Goal: Task Accomplishment & Management: Use online tool/utility

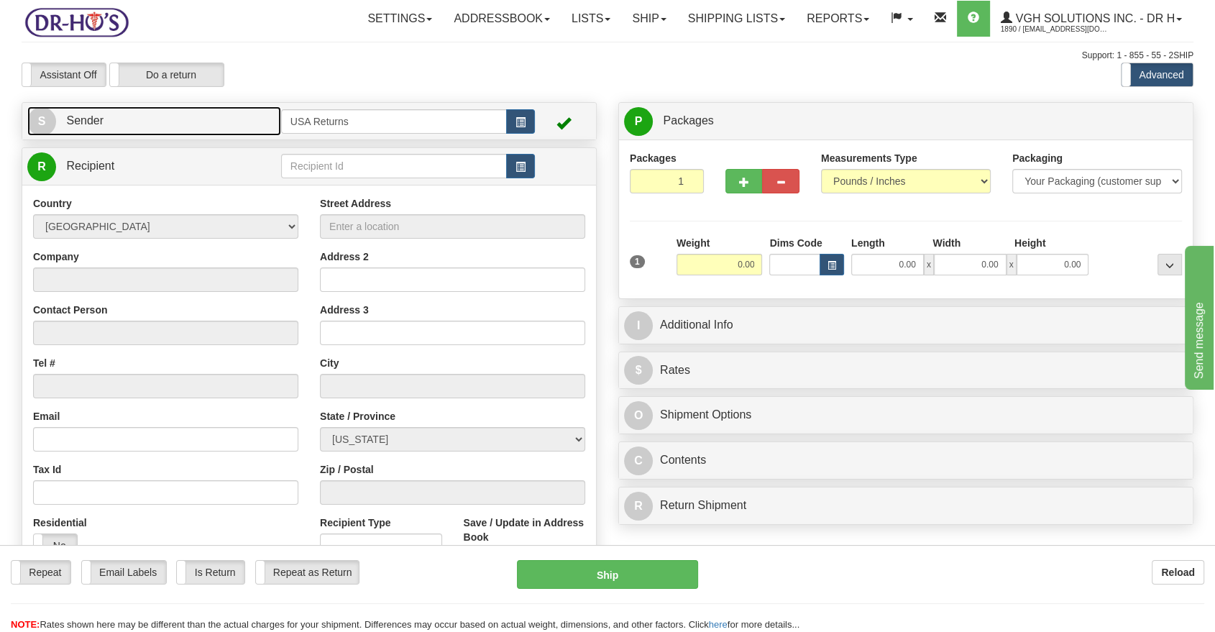
click at [44, 116] on span "S" at bounding box center [41, 121] width 29 height 29
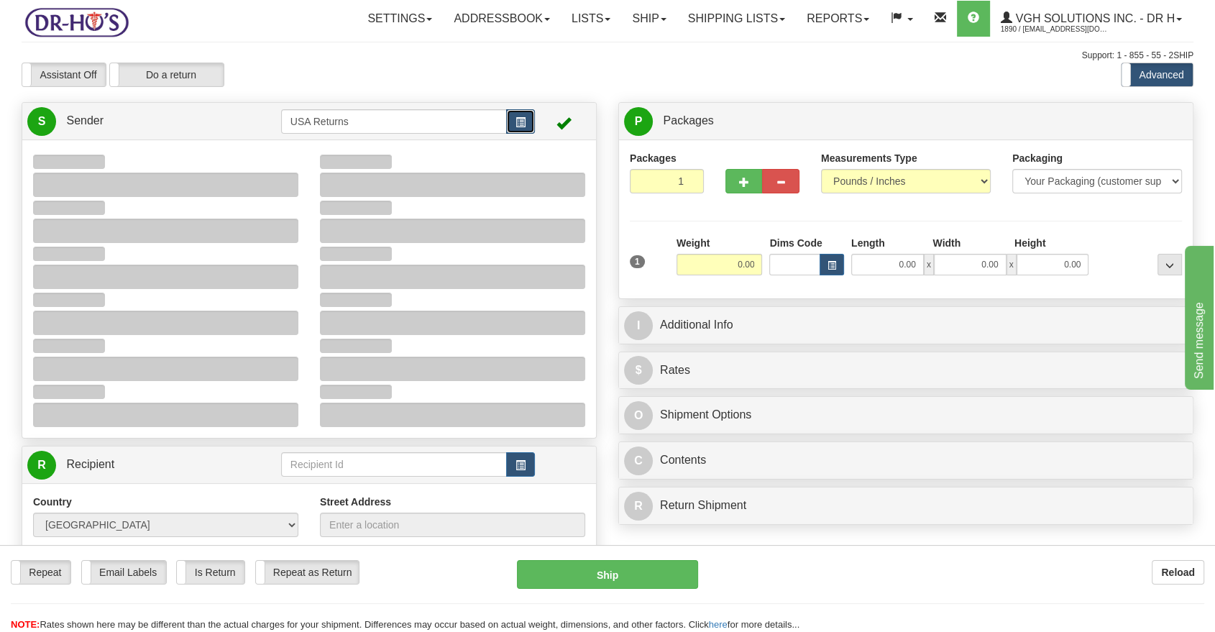
click at [523, 120] on span "button" at bounding box center [521, 122] width 10 height 9
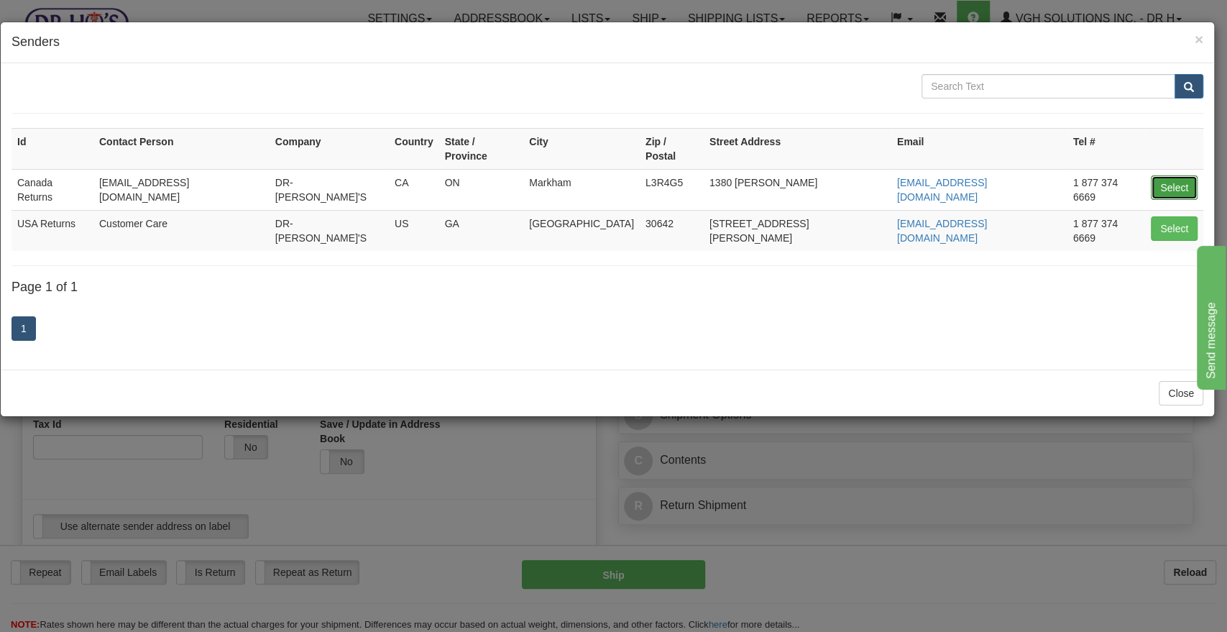
click at [1162, 175] on button "Select" at bounding box center [1174, 187] width 47 height 24
type input "Canada Returns"
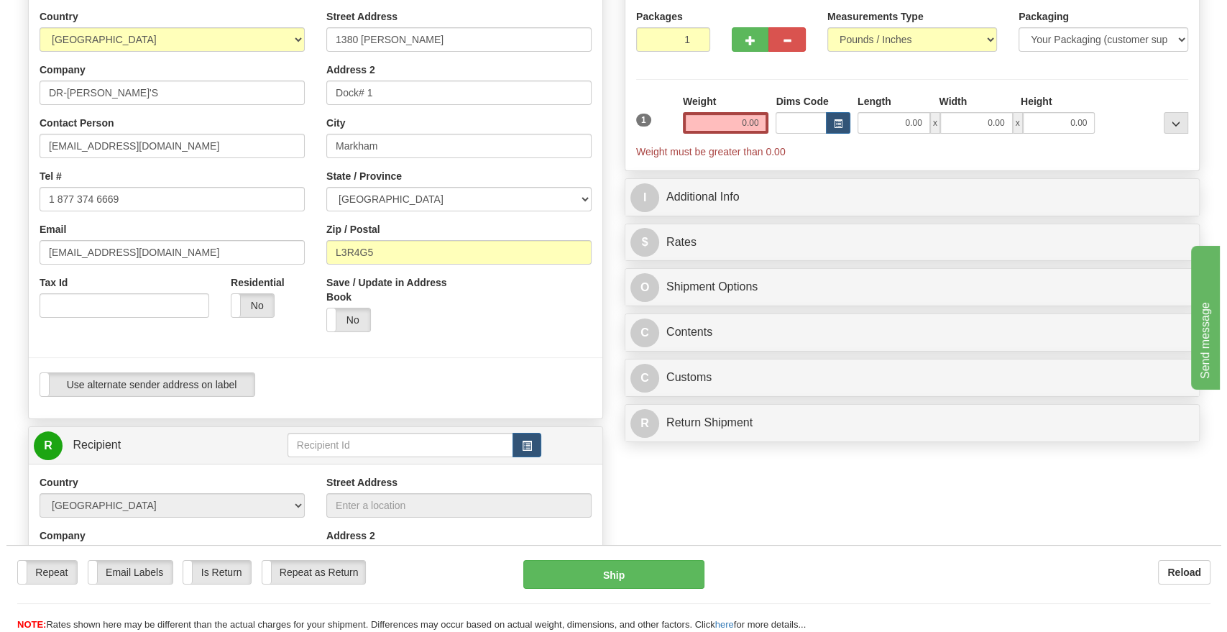
scroll to position [319, 0]
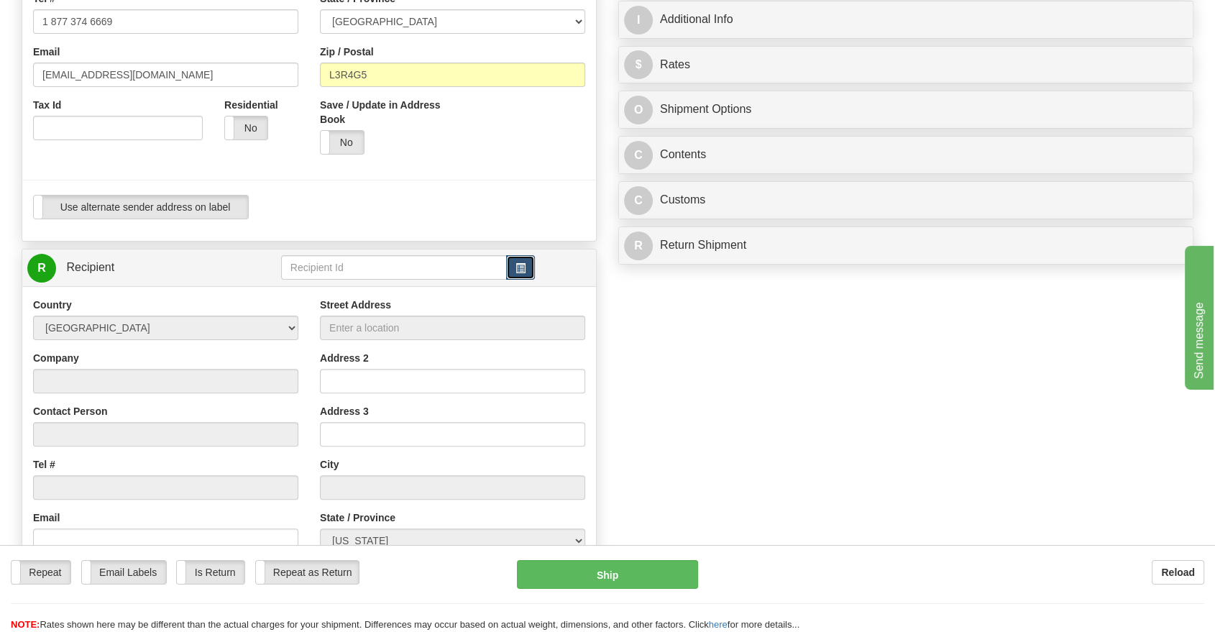
click at [522, 273] on button "button" at bounding box center [520, 267] width 29 height 24
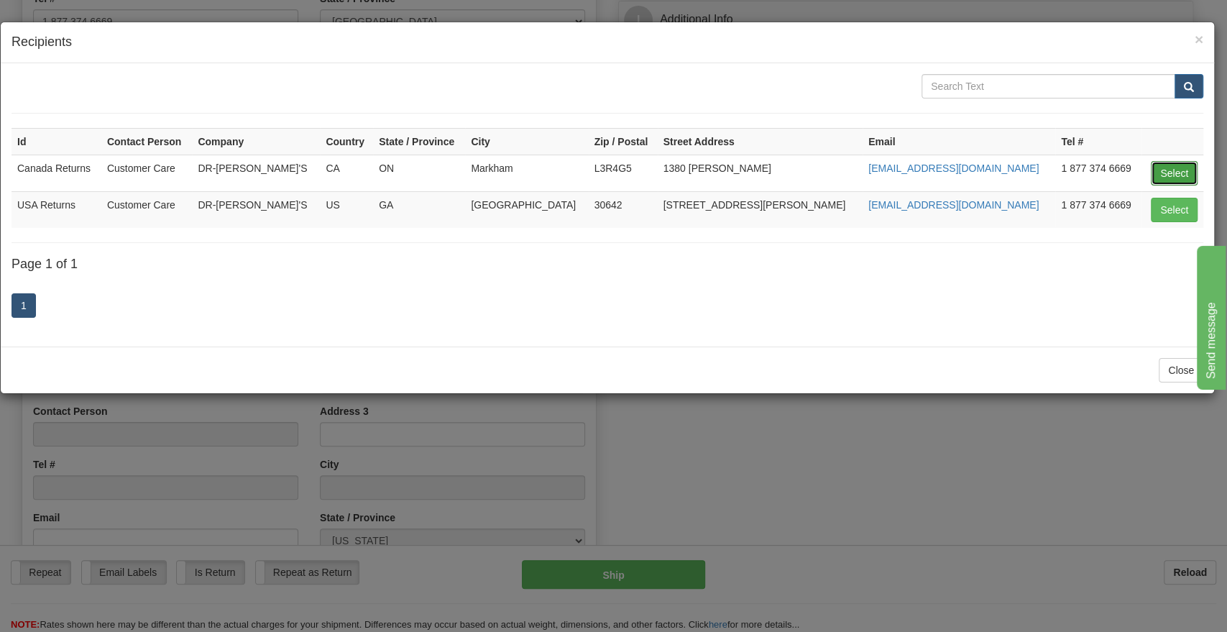
click at [1179, 173] on button "Select" at bounding box center [1174, 173] width 47 height 24
type input "Canada Returns"
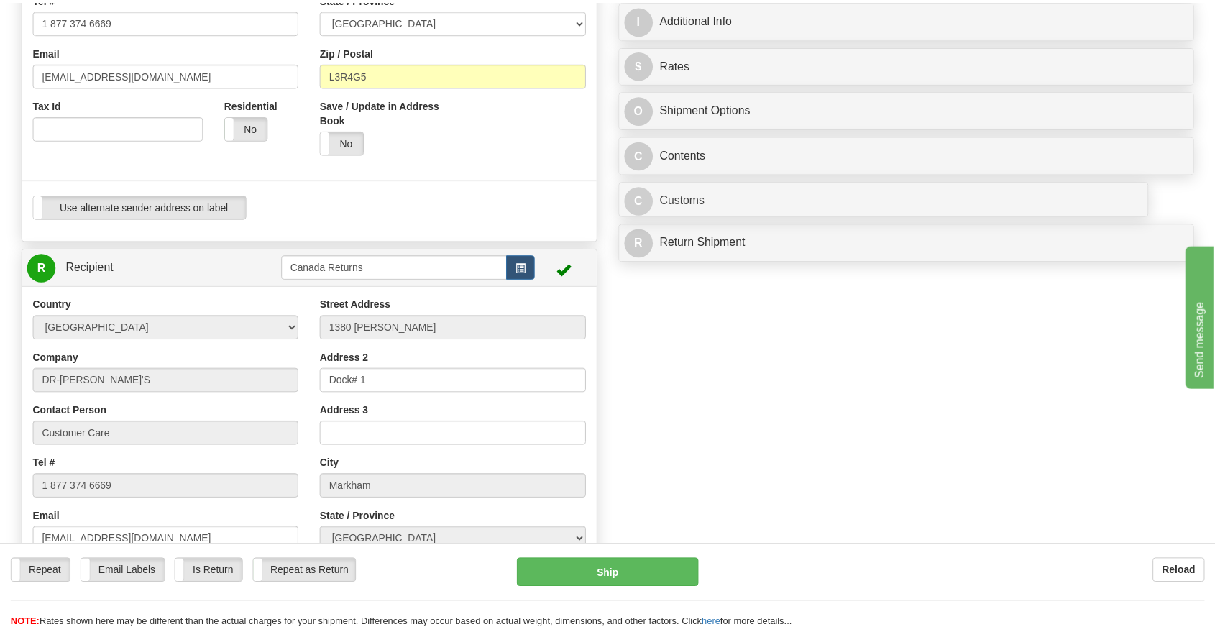
scroll to position [0, 0]
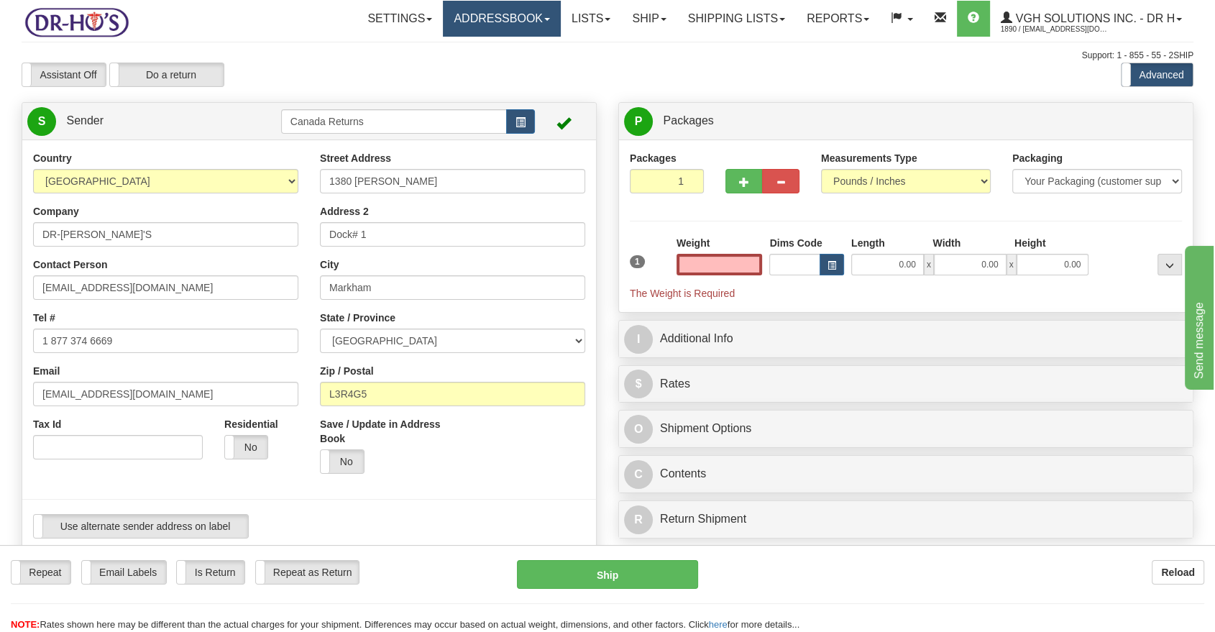
type input "0.00"
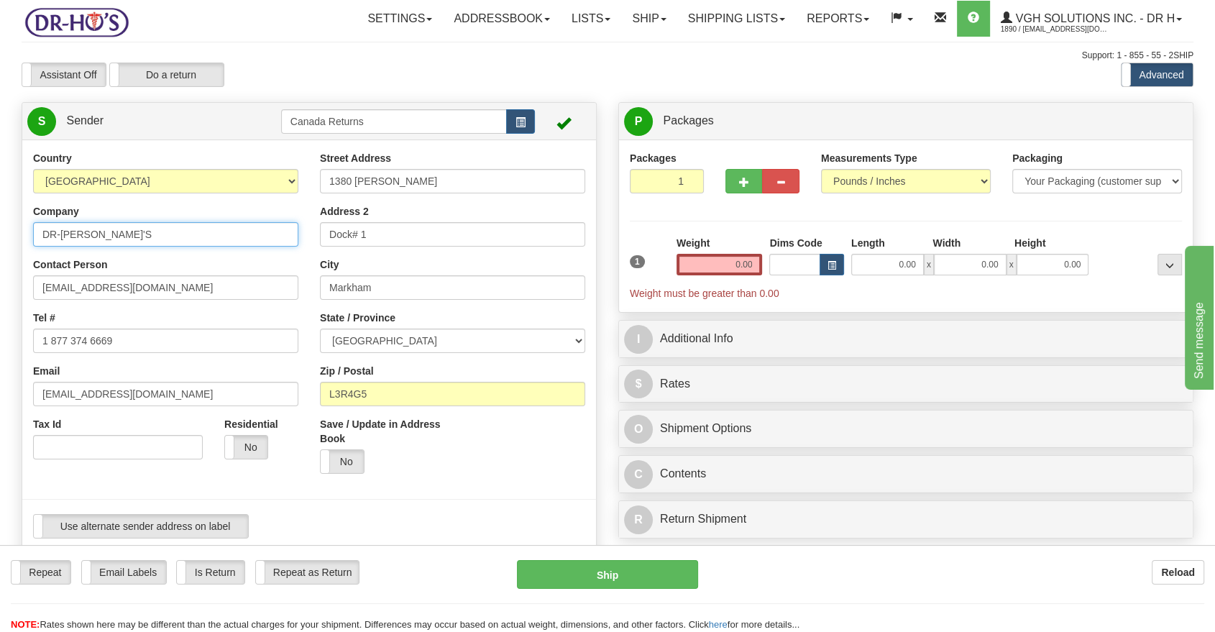
click at [119, 242] on input "DR-[PERSON_NAME]'S" at bounding box center [165, 234] width 265 height 24
paste input "[PERSON_NAME]"
type input "[PERSON_NAME]"
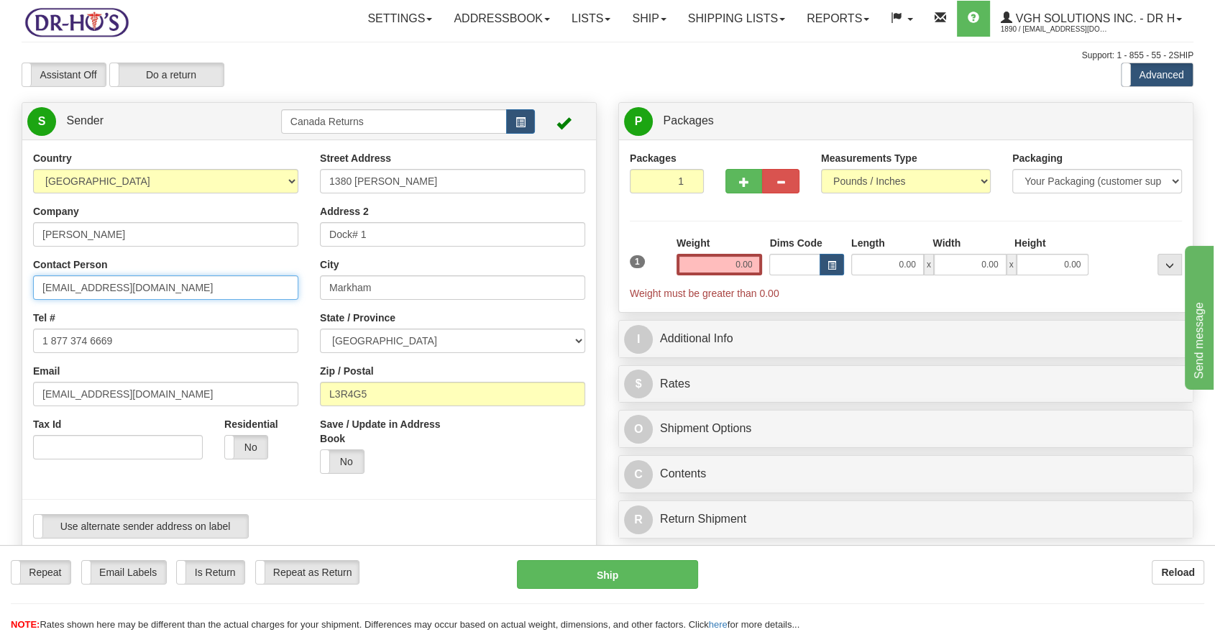
click at [98, 275] on input "[EMAIL_ADDRESS][DOMAIN_NAME]" at bounding box center [165, 287] width 265 height 24
paste input "[PERSON_NAME]"
type input "[PERSON_NAME]"
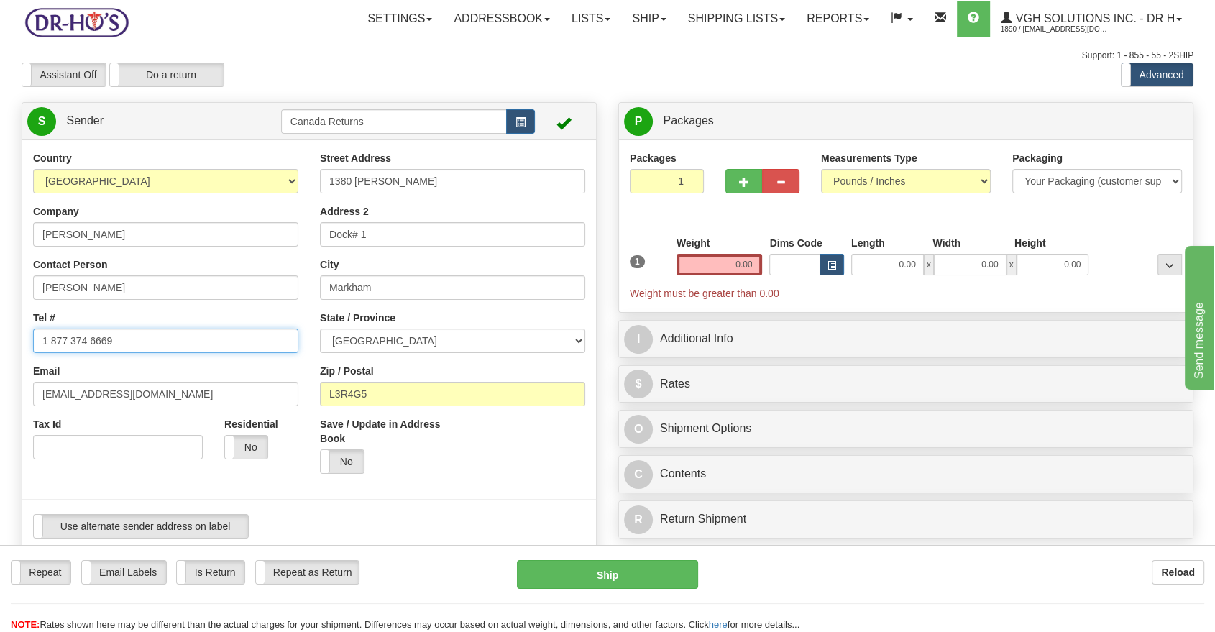
click at [87, 329] on input "1 877 374 6669" at bounding box center [165, 341] width 265 height 24
click at [86, 332] on input "1 877 374 6669" at bounding box center [165, 341] width 265 height 24
click at [123, 338] on input "Tel #" at bounding box center [165, 341] width 265 height 24
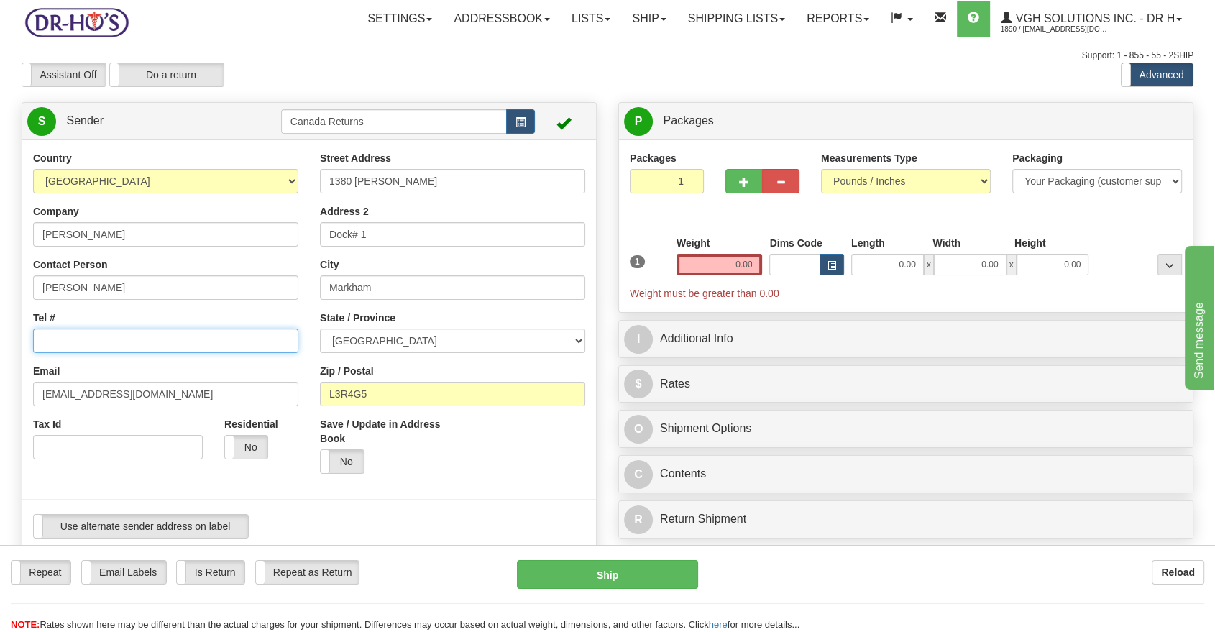
paste input "4038603560"
type input "4038603560"
click at [191, 403] on input "[EMAIL_ADDRESS][DOMAIN_NAME]" at bounding box center [165, 394] width 265 height 24
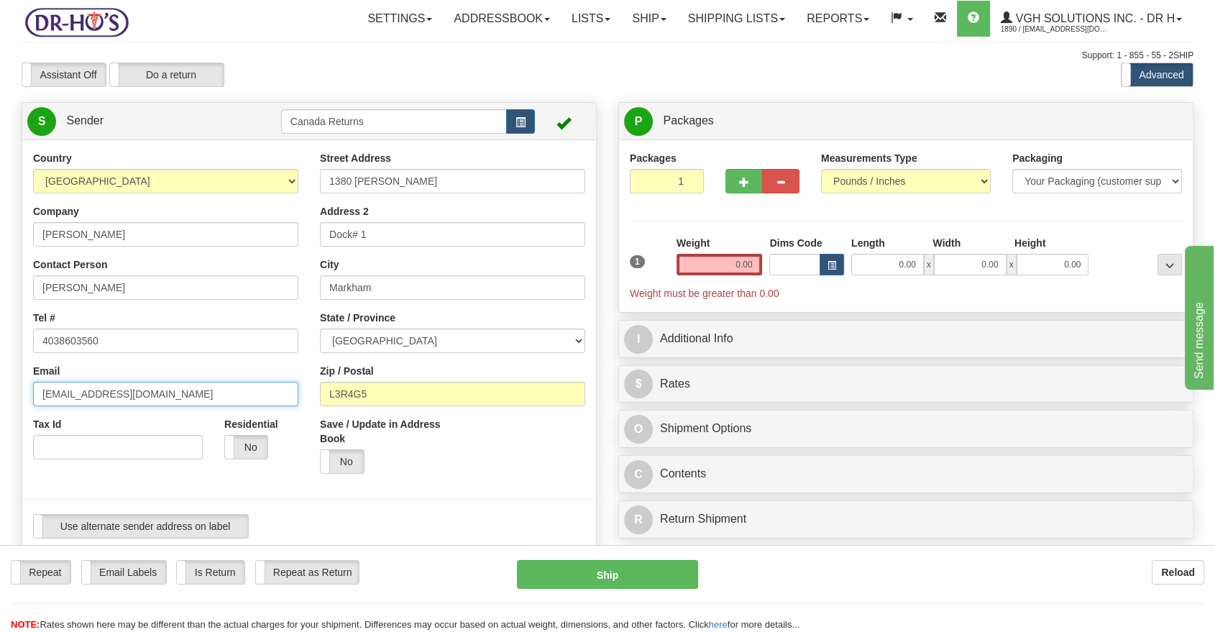
paste input "[EMAIL_ADDRESS][DOMAIN_NAME]"
type input "[EMAIL_ADDRESS][DOMAIN_NAME]"
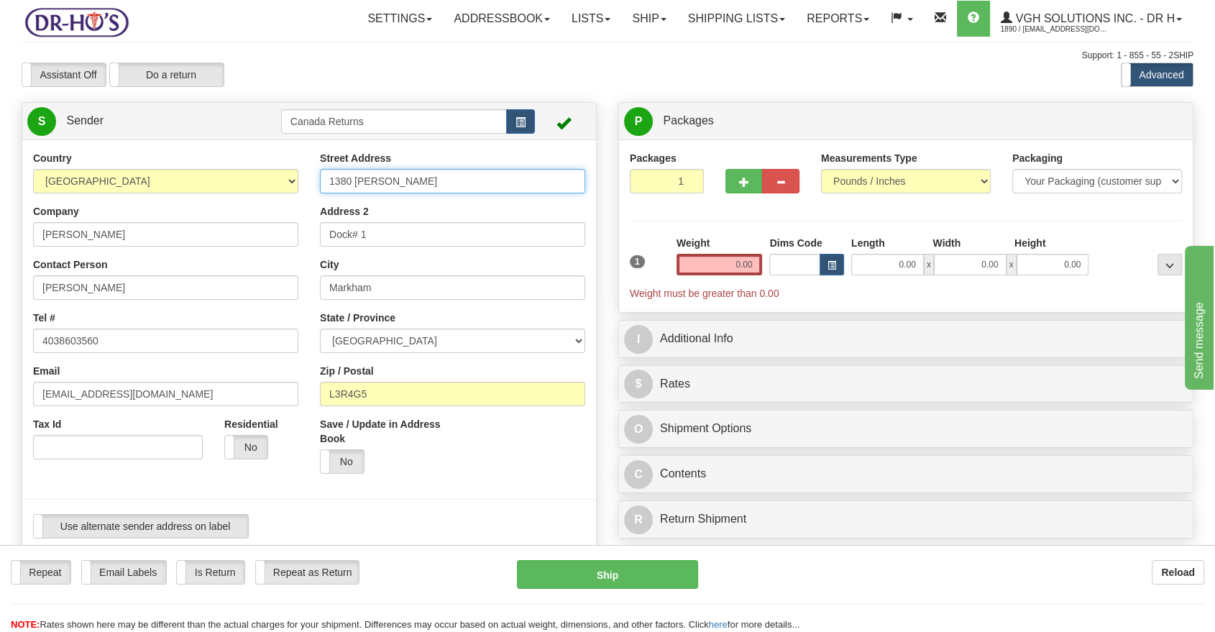
click at [414, 190] on input "1380 [PERSON_NAME]" at bounding box center [452, 181] width 265 height 24
paste input "8-1259 HIGHFIELD CRES SE"
type input "18-1259 HIGHFIELD CRES SE"
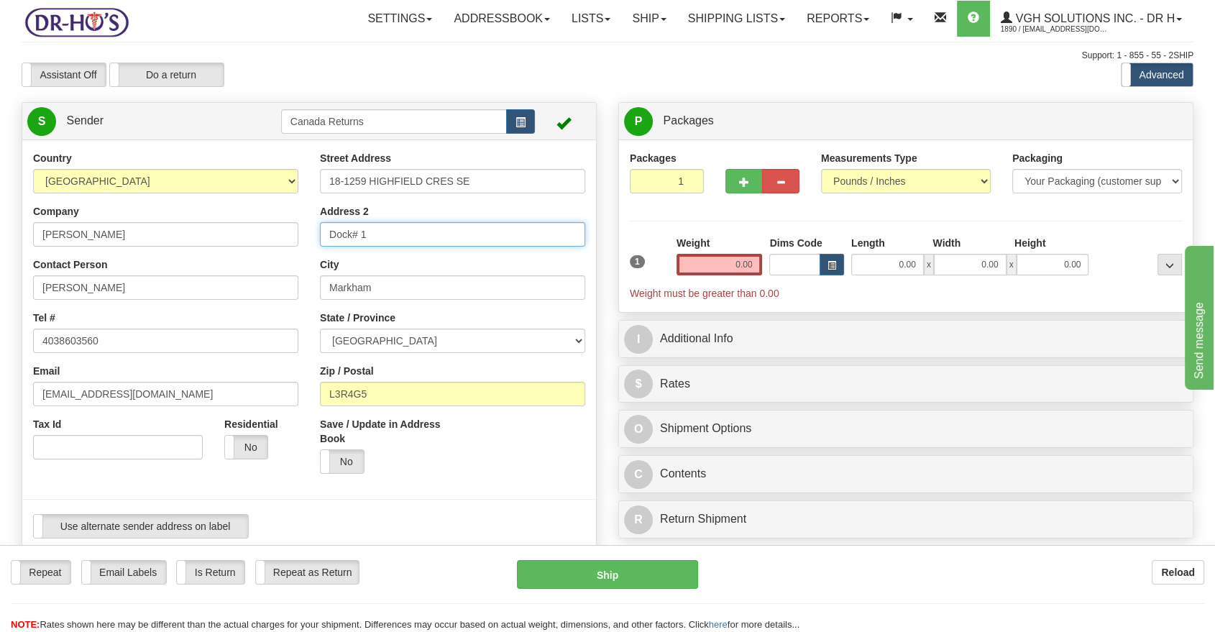
click at [365, 227] on input "Dock# 1" at bounding box center [452, 234] width 265 height 24
click at [368, 334] on select "[GEOGRAPHIC_DATA] [GEOGRAPHIC_DATA] [GEOGRAPHIC_DATA] [GEOGRAPHIC_DATA] [GEOGRA…" at bounding box center [452, 341] width 265 height 24
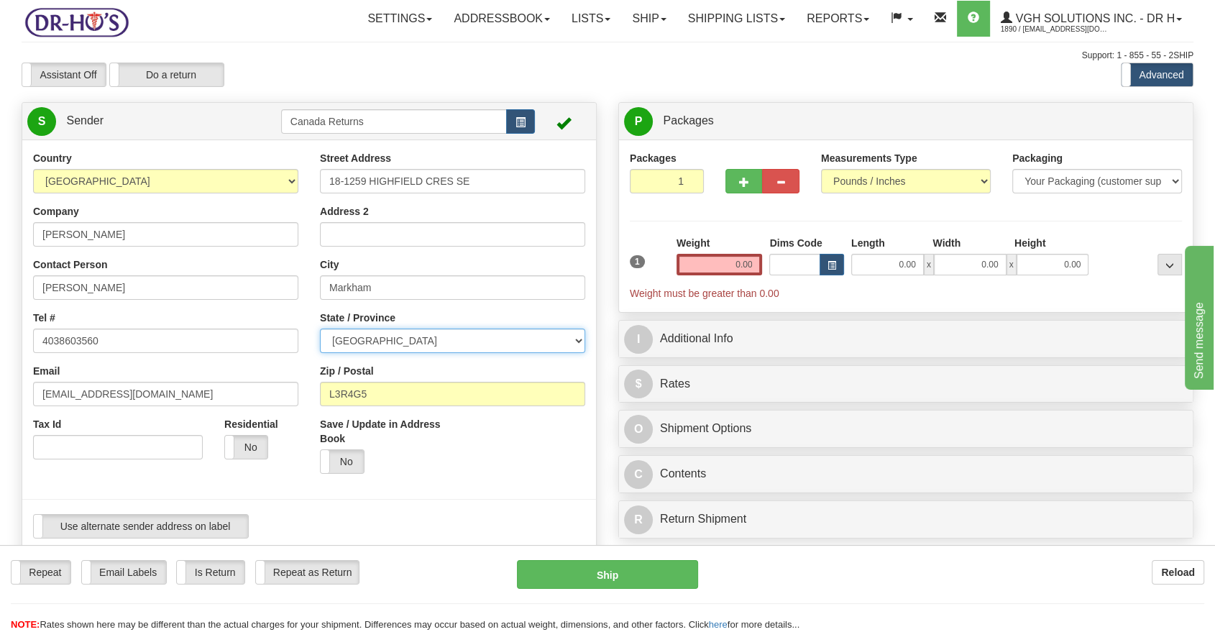
click at [368, 334] on select "[GEOGRAPHIC_DATA] [GEOGRAPHIC_DATA] [GEOGRAPHIC_DATA] [GEOGRAPHIC_DATA] [GEOGRA…" at bounding box center [452, 341] width 265 height 24
click at [375, 297] on input "Markham" at bounding box center [452, 287] width 265 height 24
paste input "[GEOGRAPHIC_DATA]"
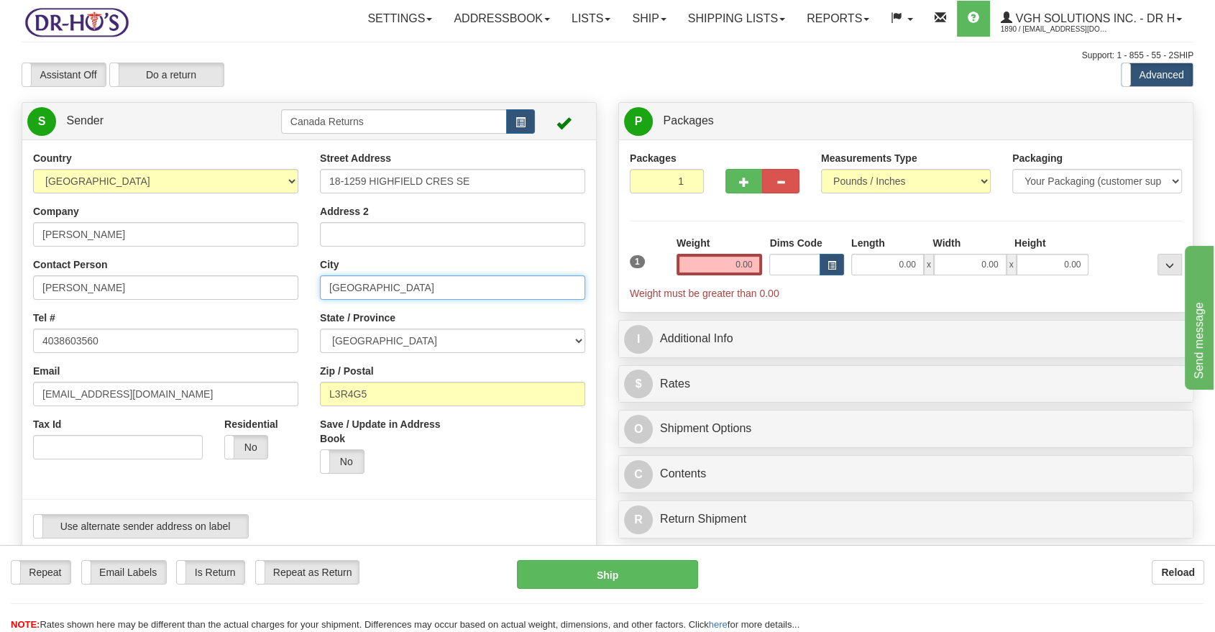
type input "[GEOGRAPHIC_DATA]"
click at [457, 346] on select "[GEOGRAPHIC_DATA] [GEOGRAPHIC_DATA] [GEOGRAPHIC_DATA] [GEOGRAPHIC_DATA] [GEOGRA…" at bounding box center [452, 341] width 265 height 24
select select "AB"
click at [320, 329] on select "[GEOGRAPHIC_DATA] [GEOGRAPHIC_DATA] [GEOGRAPHIC_DATA] [GEOGRAPHIC_DATA] [GEOGRA…" at bounding box center [452, 341] width 265 height 24
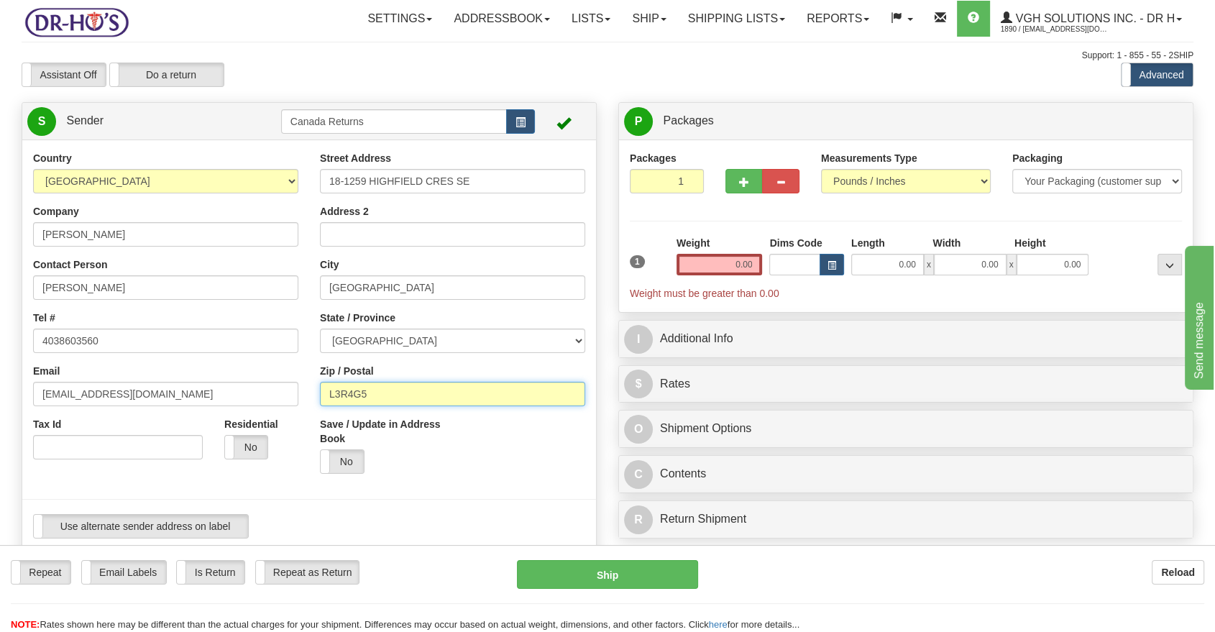
click at [392, 398] on input "L3R4G5" at bounding box center [452, 394] width 265 height 24
paste input "T2G5M2"
type input "T2G5M2"
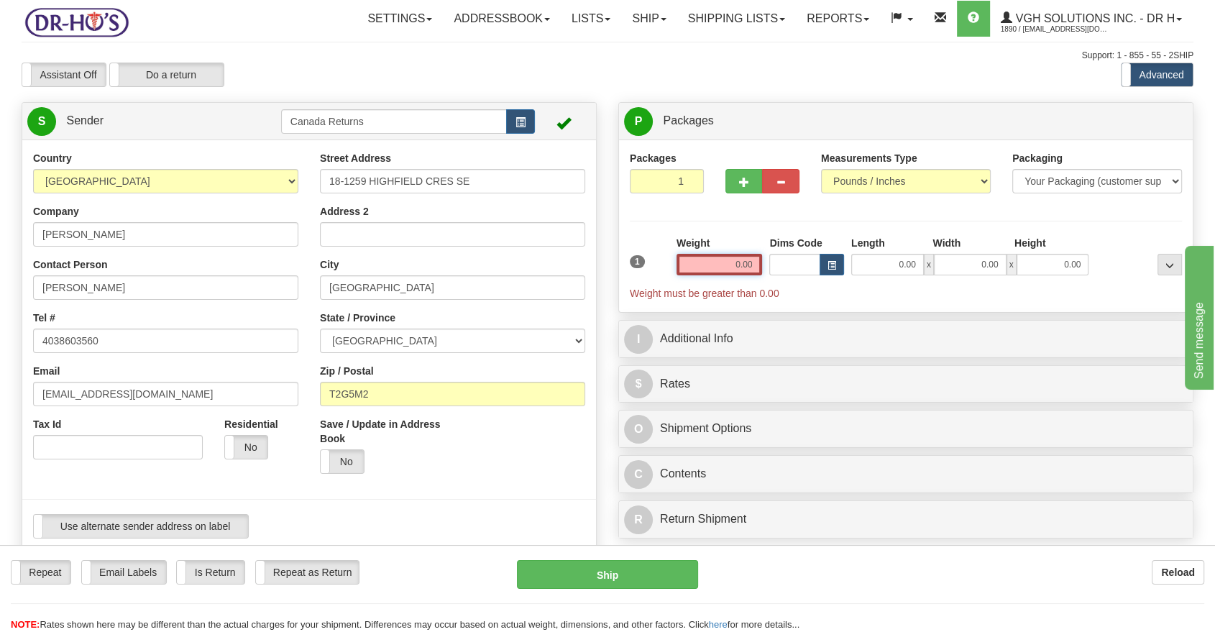
click at [751, 267] on input "0.00" at bounding box center [720, 265] width 86 height 22
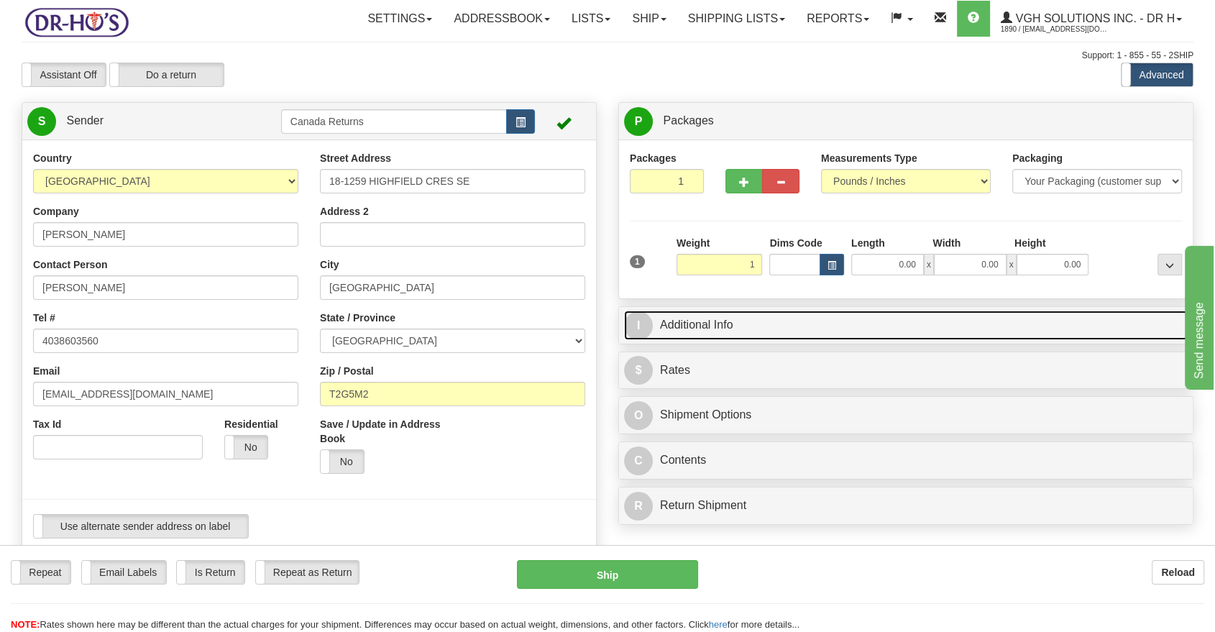
type input "1.00"
click at [696, 322] on link "I Additional Info" at bounding box center [906, 325] width 564 height 29
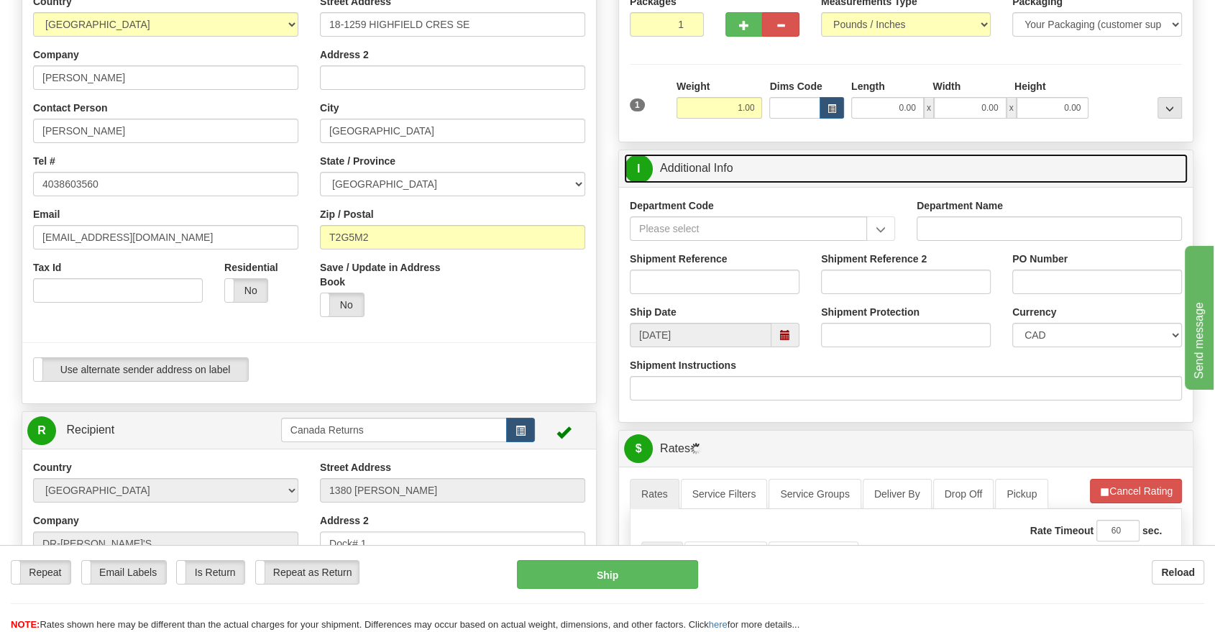
scroll to position [160, 0]
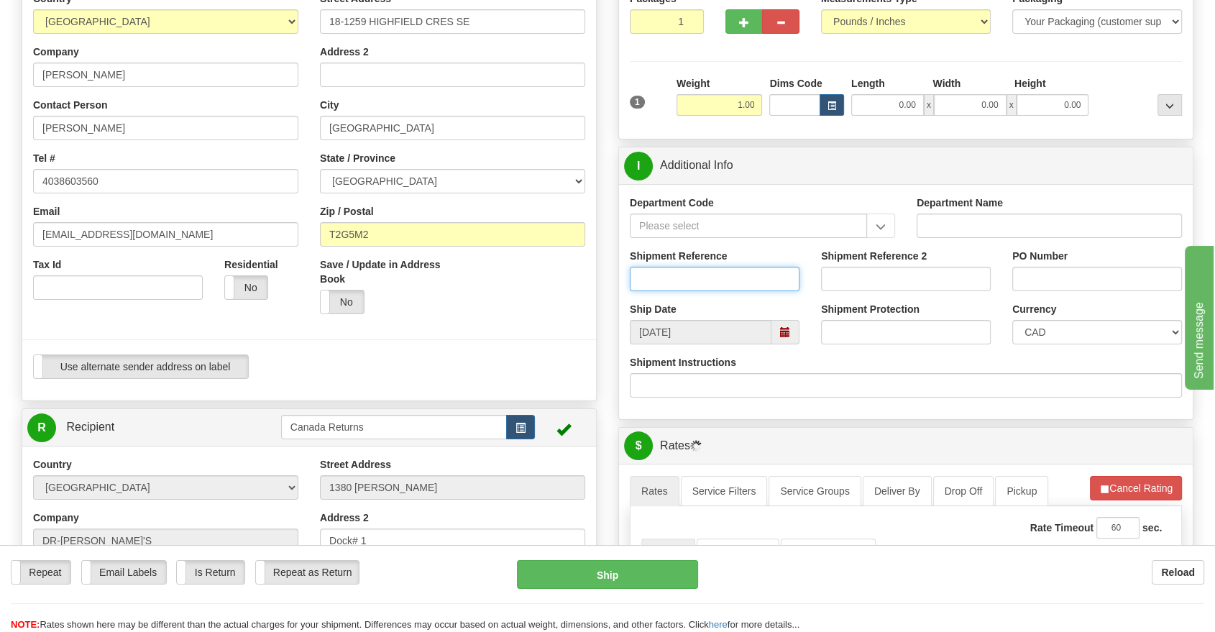
click at [774, 275] on input "Shipment Reference" at bounding box center [715, 279] width 170 height 24
click at [698, 267] on input "Shipment Reference" at bounding box center [715, 279] width 170 height 24
paste input "1199957"
click at [780, 330] on span at bounding box center [785, 332] width 10 height 10
type input "1199957"
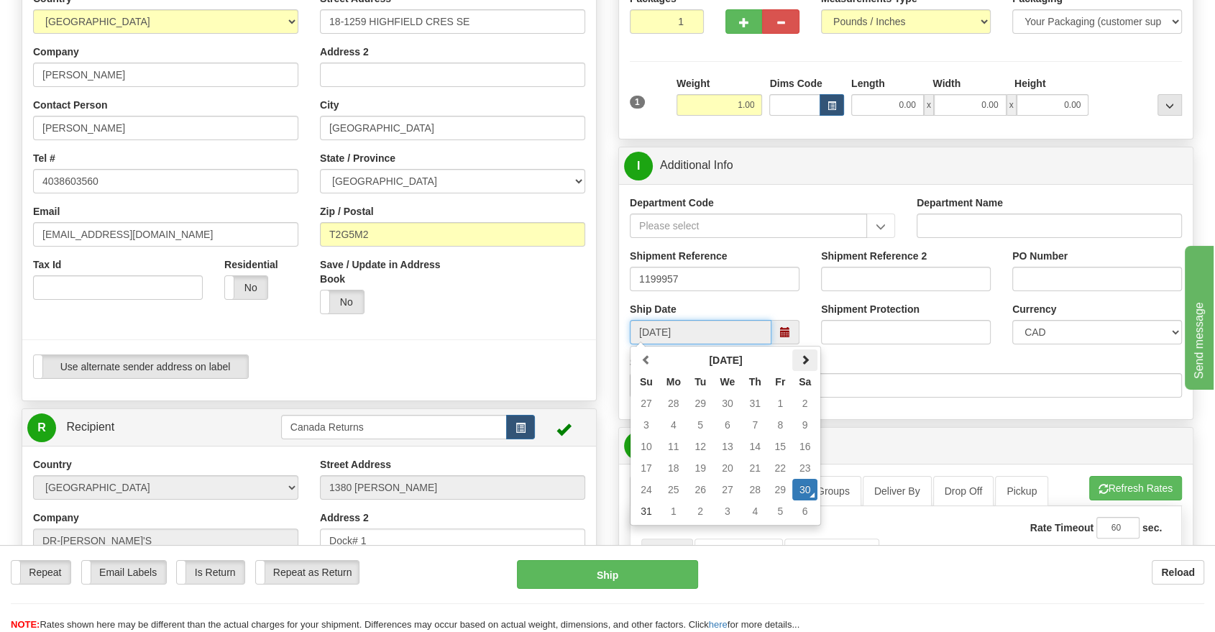
click at [808, 354] on span at bounding box center [805, 359] width 10 height 10
click at [746, 419] on td "11" at bounding box center [755, 425] width 26 height 22
type input "[DATE]"
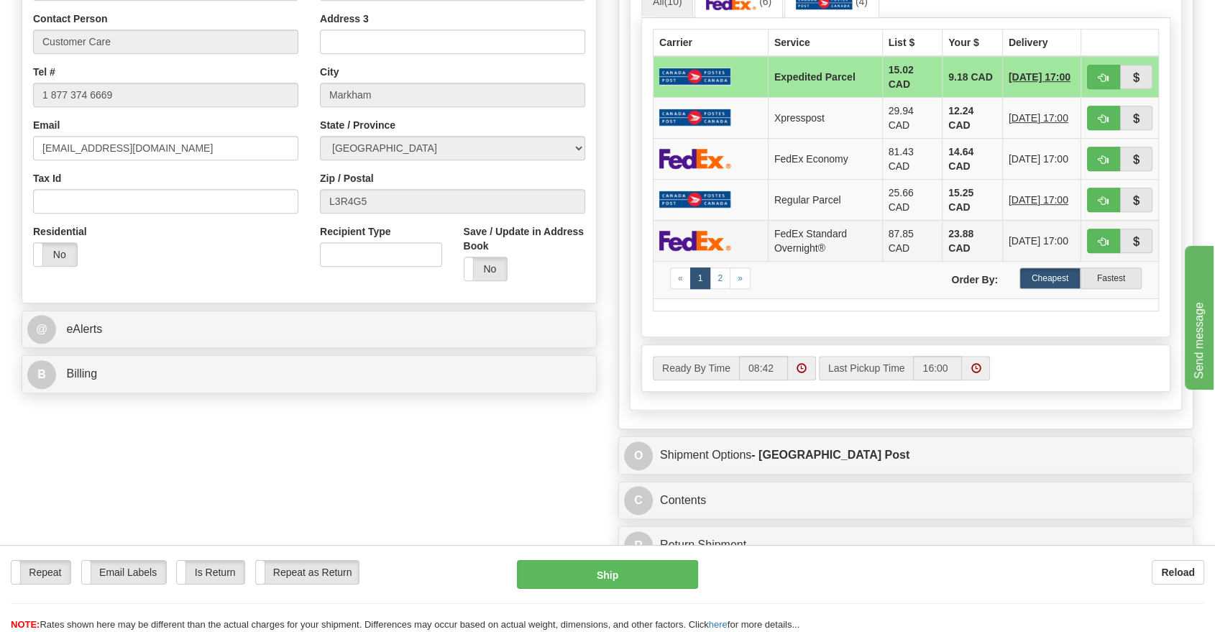
scroll to position [719, 0]
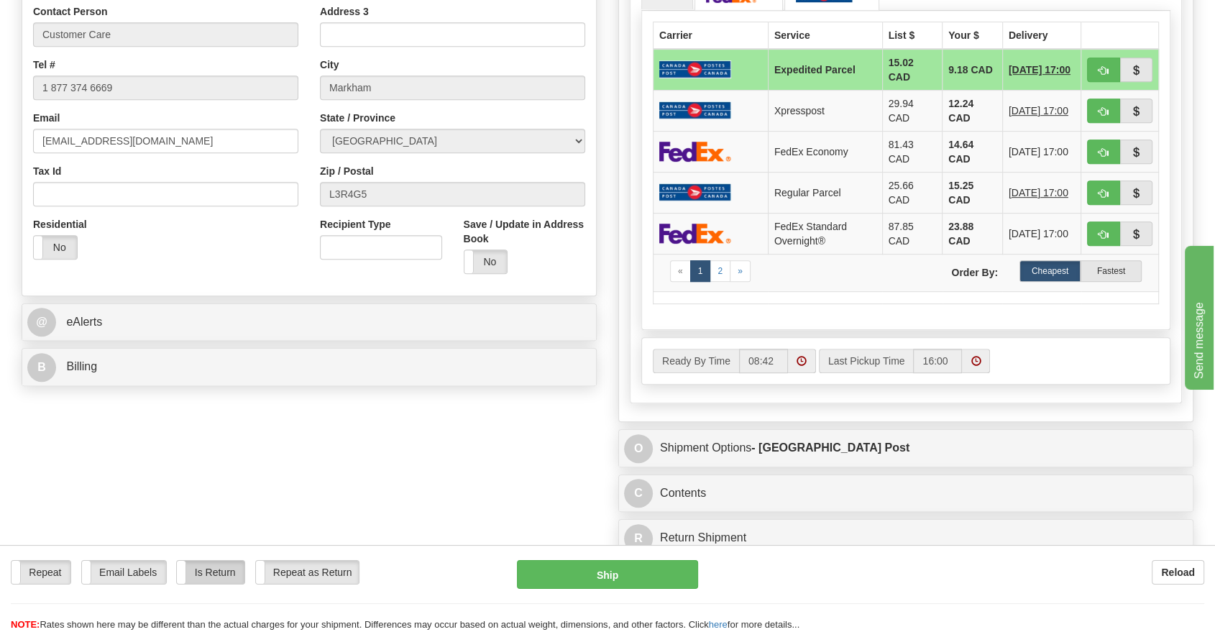
click at [229, 565] on label "Is Return" at bounding box center [210, 572] width 67 height 23
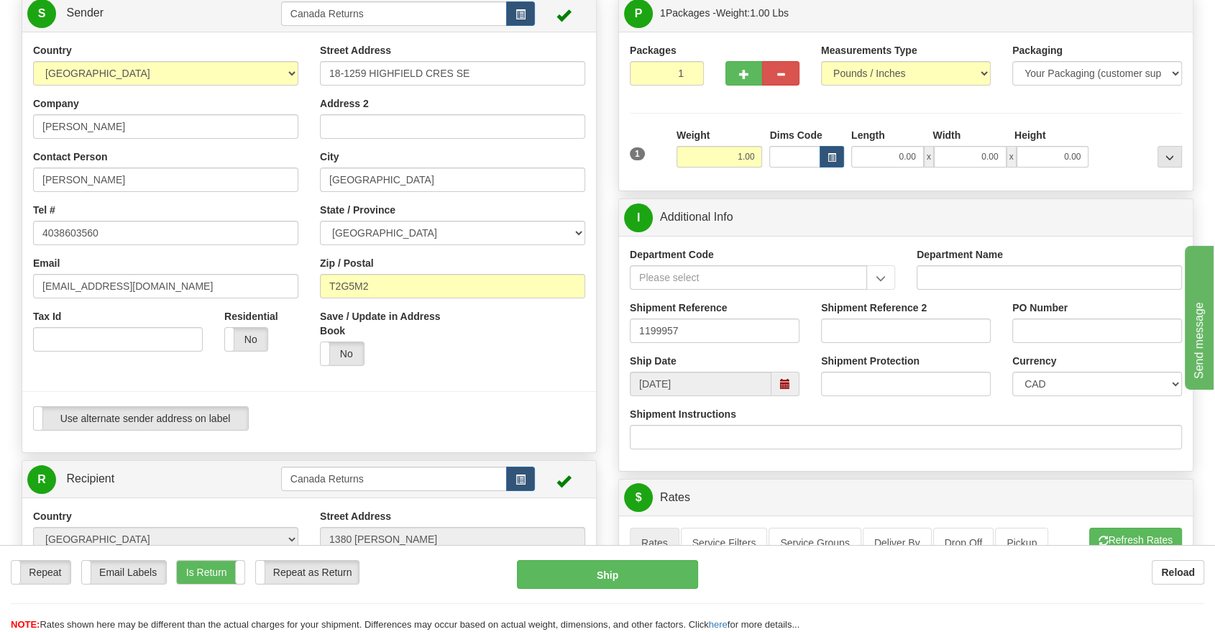
scroll to position [80, 0]
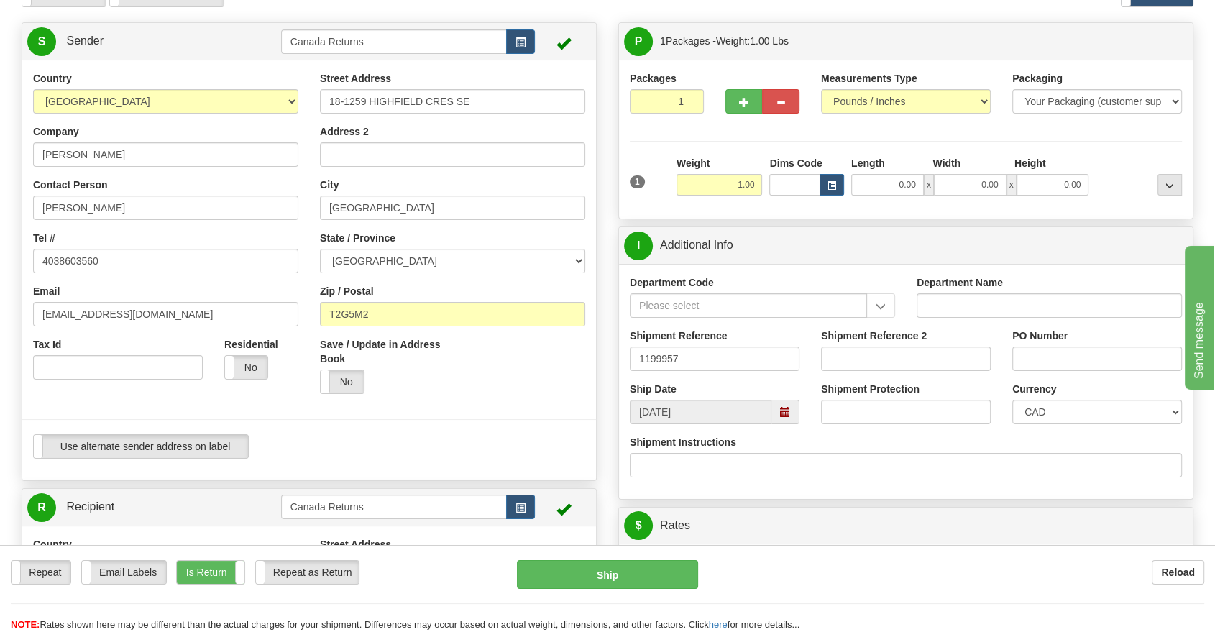
click at [791, 549] on div "Repeat Repeat Email Labels Email Labels Edit Is Return Is Return Repeat as Retu…" at bounding box center [607, 588] width 1215 height 87
click at [800, 599] on div "Repeat Repeat Email Labels Email Labels Edit Is Return Is Return Repeat as Retu…" at bounding box center [607, 596] width 1215 height 72
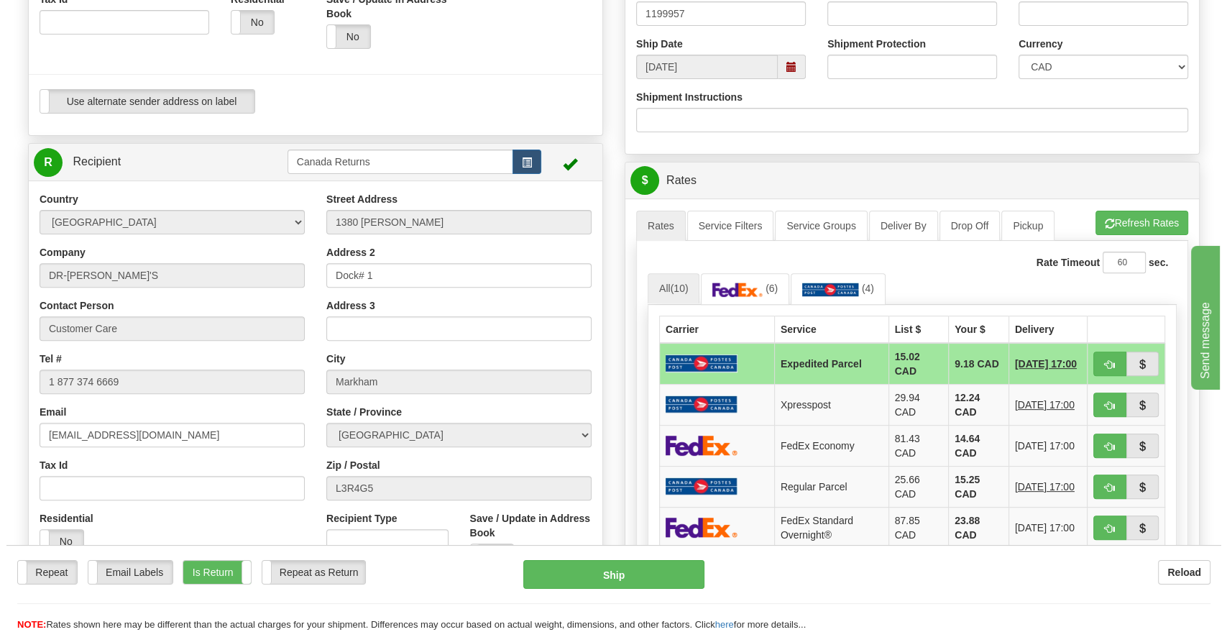
scroll to position [638, 0]
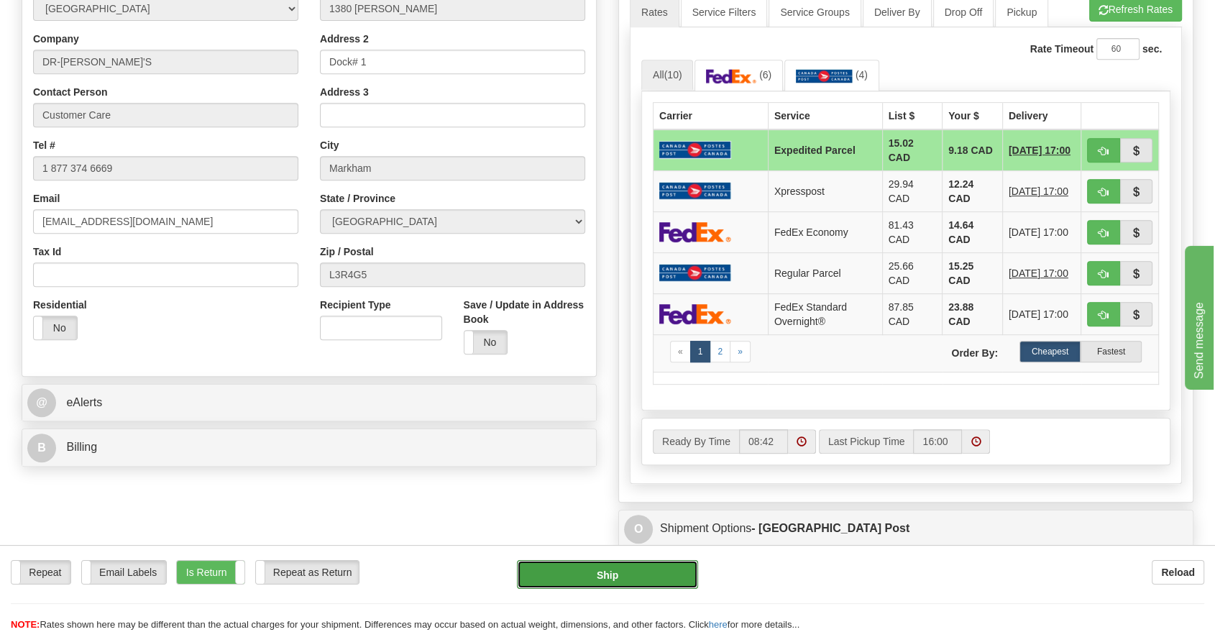
click at [585, 585] on button "Ship" at bounding box center [607, 574] width 181 height 29
type input "DOM.EP"
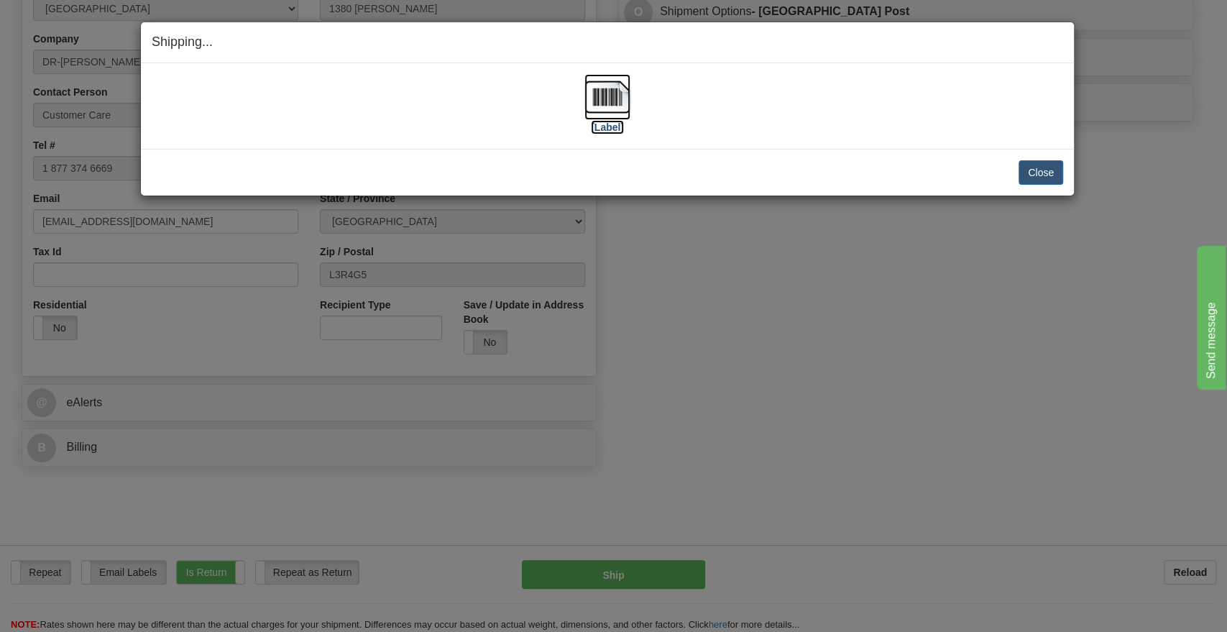
click at [615, 129] on label "[Label]" at bounding box center [607, 127] width 33 height 14
